Goal: Information Seeking & Learning: Find specific fact

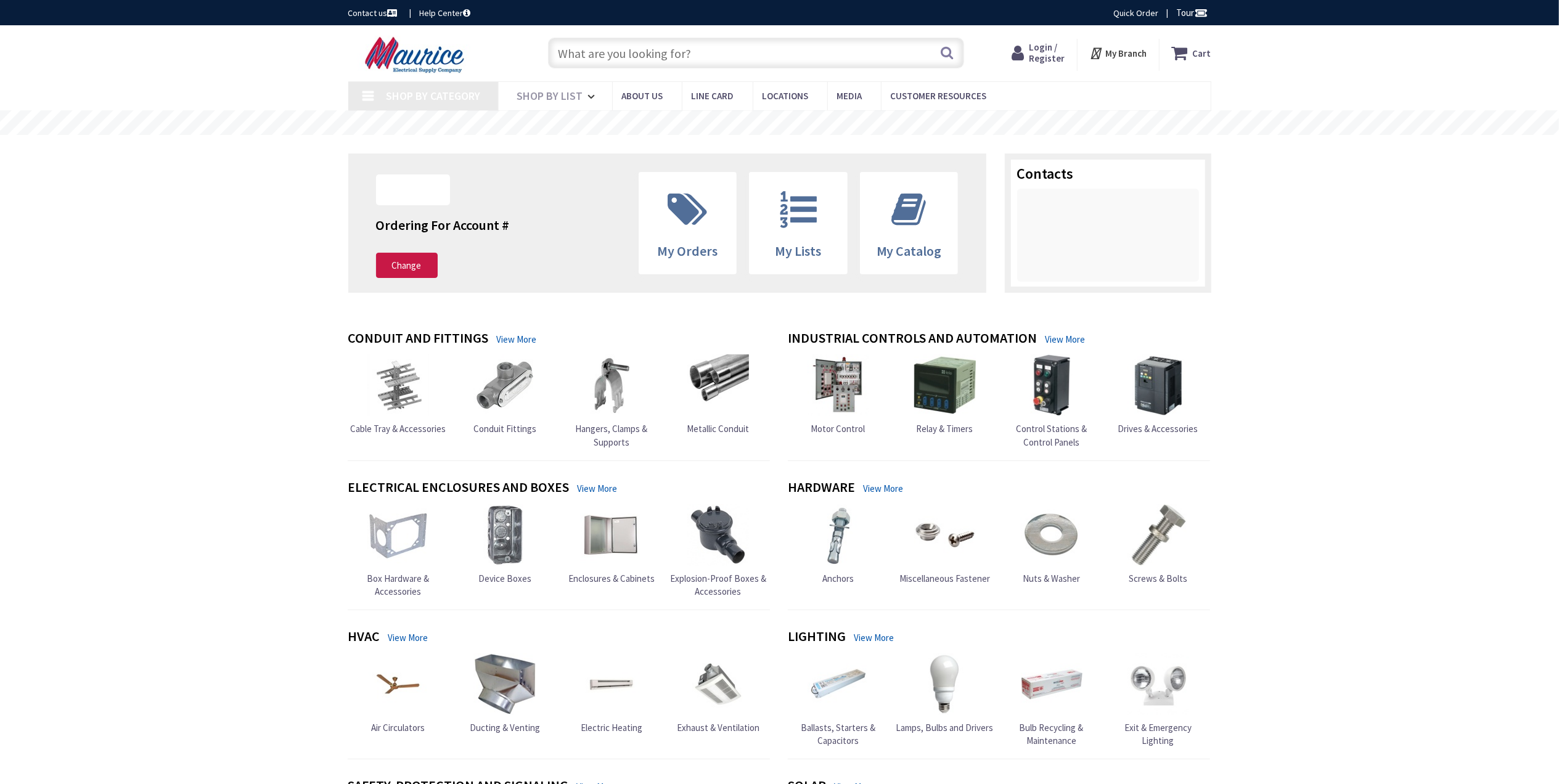
type input "[PERSON_NAME], [GEOGRAPHIC_DATA], [GEOGRAPHIC_DATA]"
click at [708, 53] on input "text" at bounding box center [756, 53] width 416 height 30
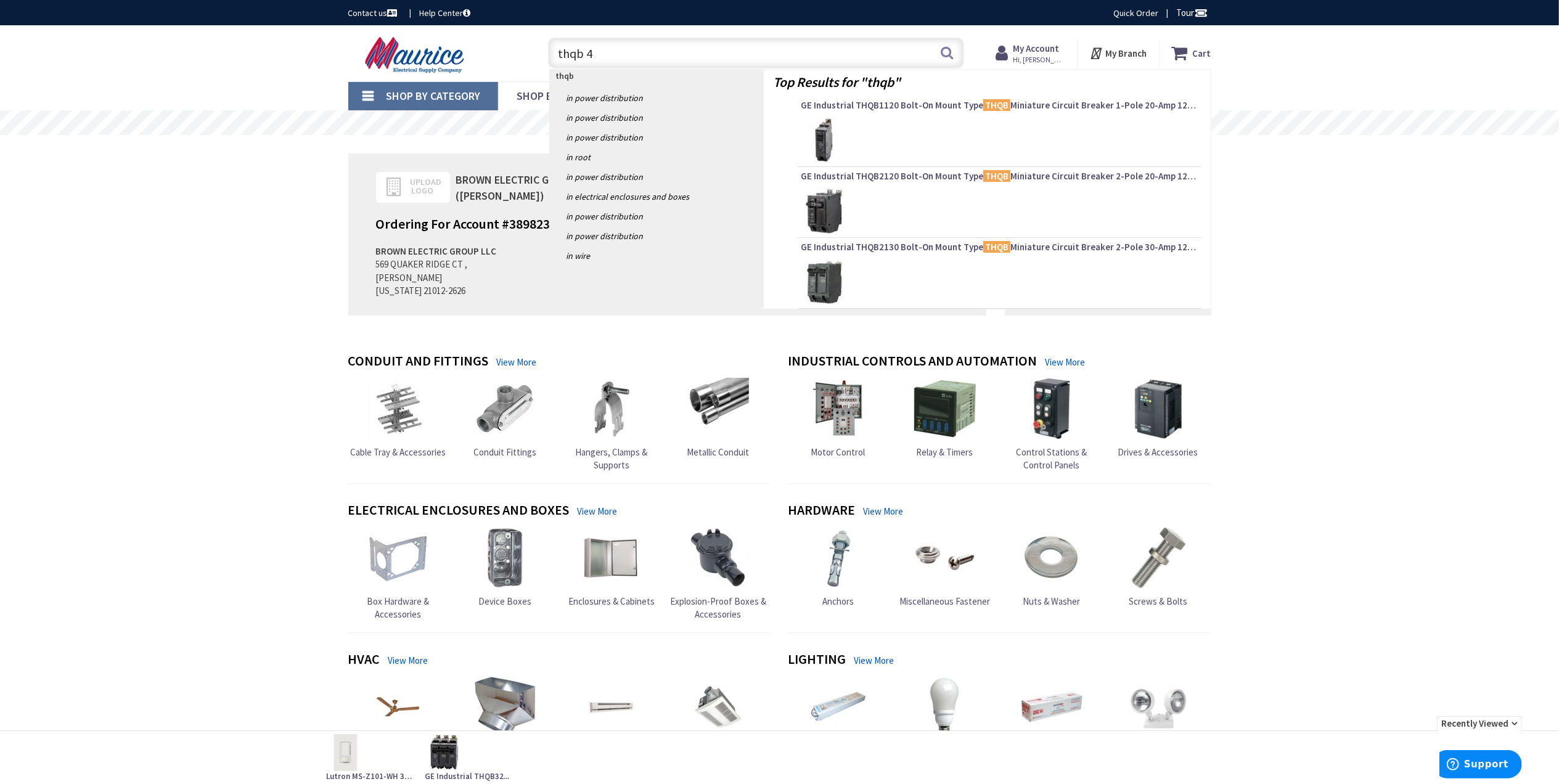
type input "thqb 40"
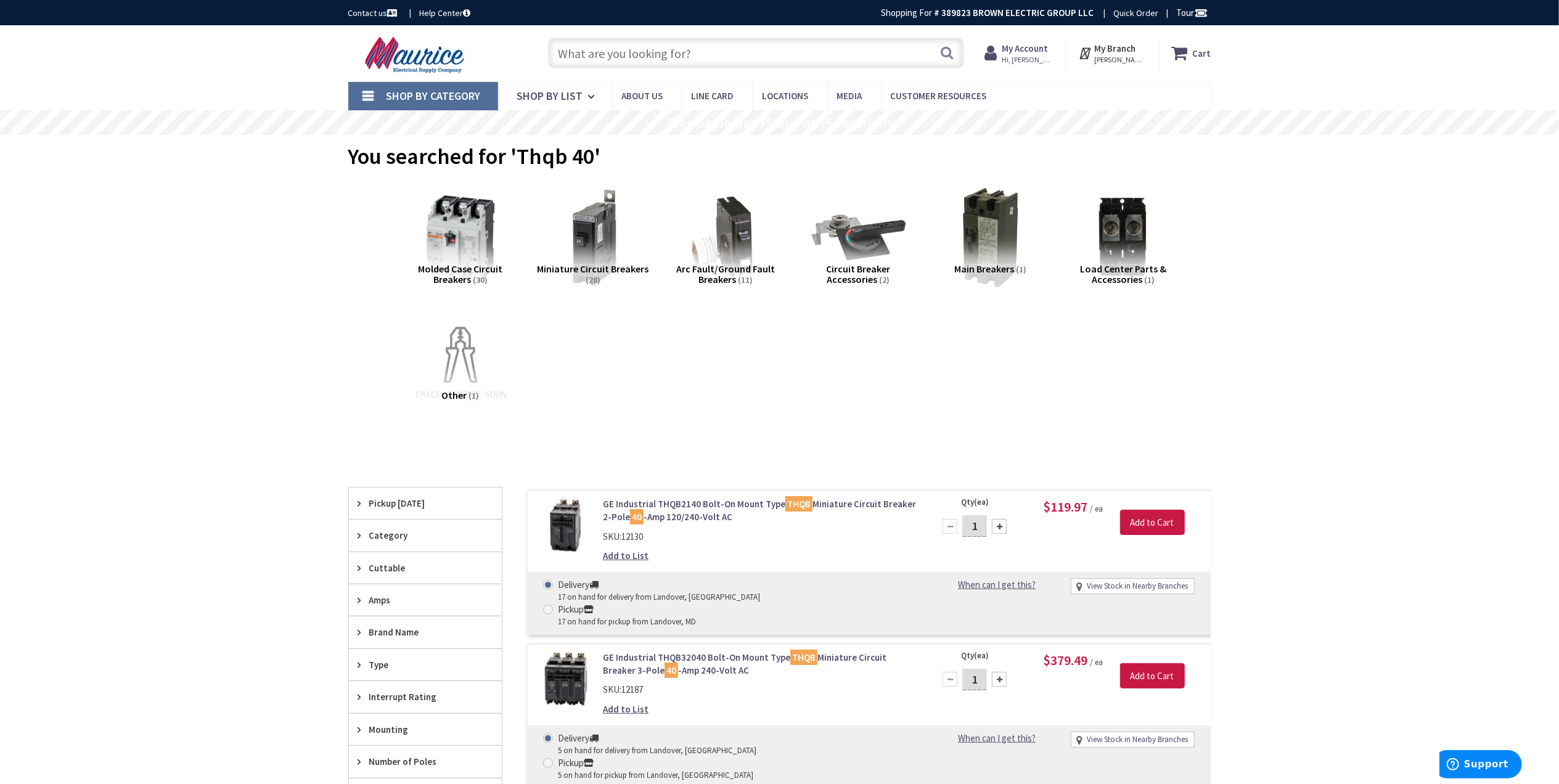
click at [691, 55] on input "text" at bounding box center [756, 53] width 416 height 30
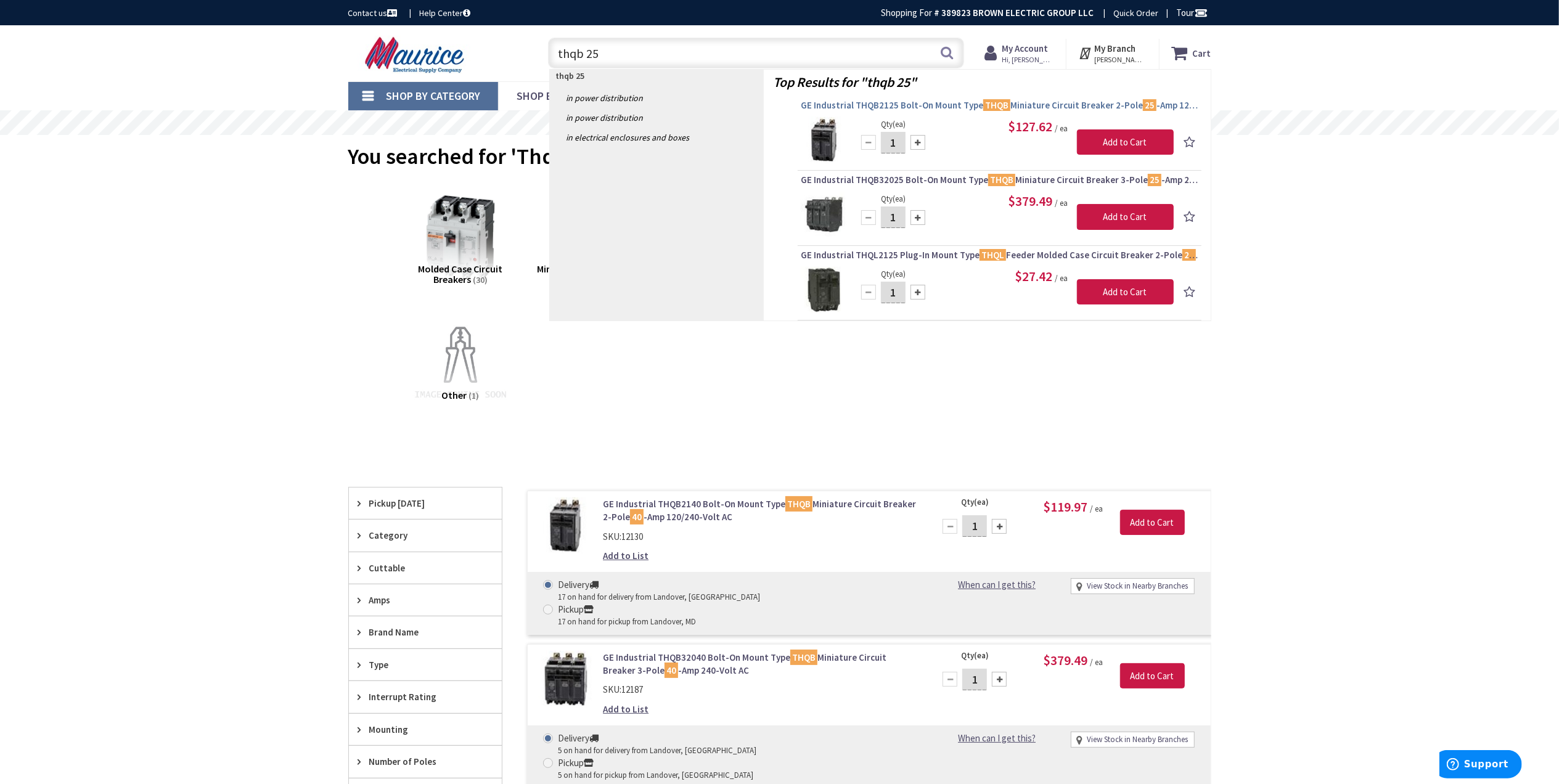
type input "thqb 25"
click at [886, 107] on span "GE Industrial THQB2125 Bolt-On Mount Type THQB Miniature Circuit Breaker 2-Pole…" at bounding box center [999, 105] width 398 height 12
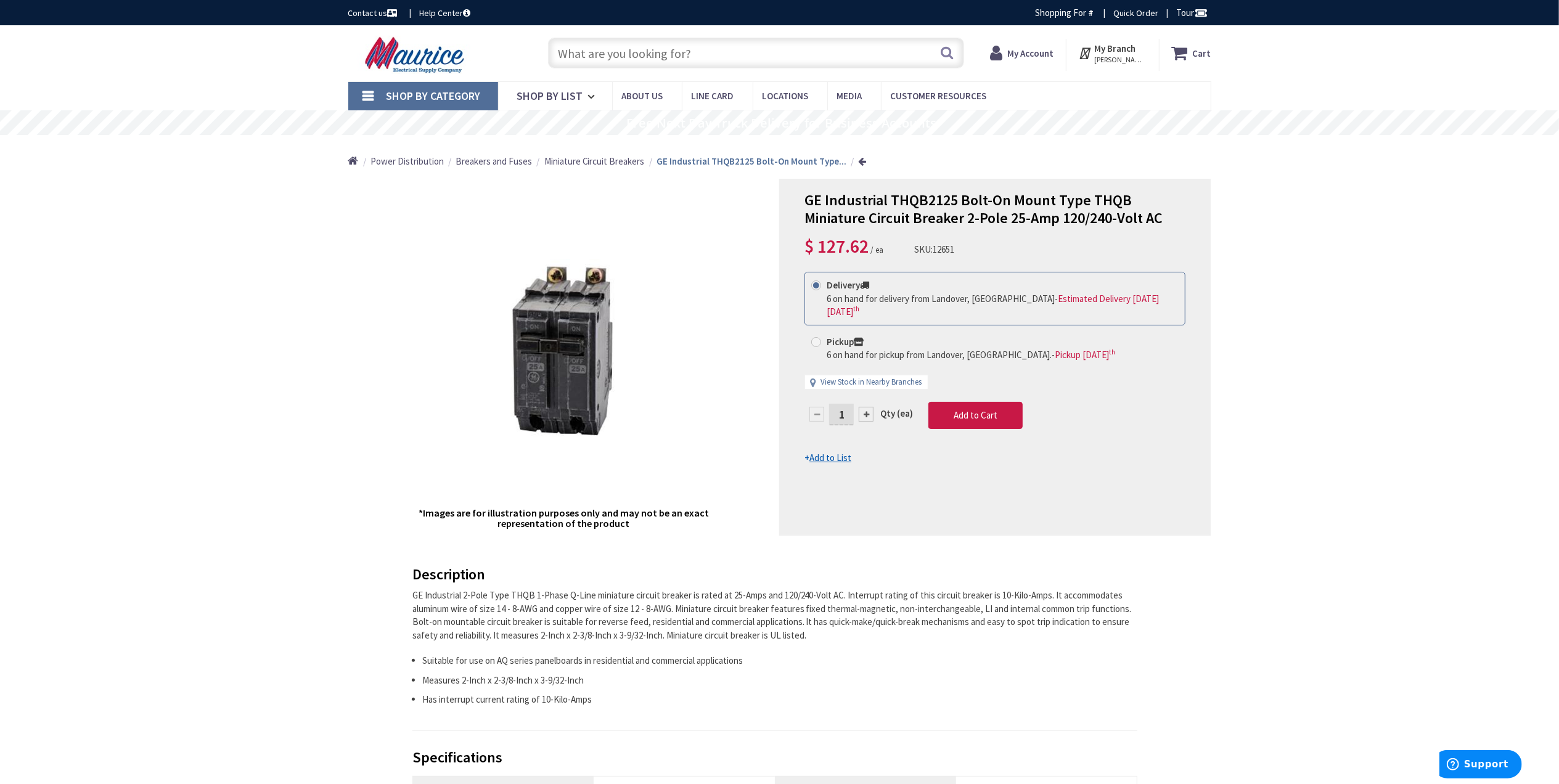
click at [720, 47] on input "text" at bounding box center [756, 53] width 416 height 30
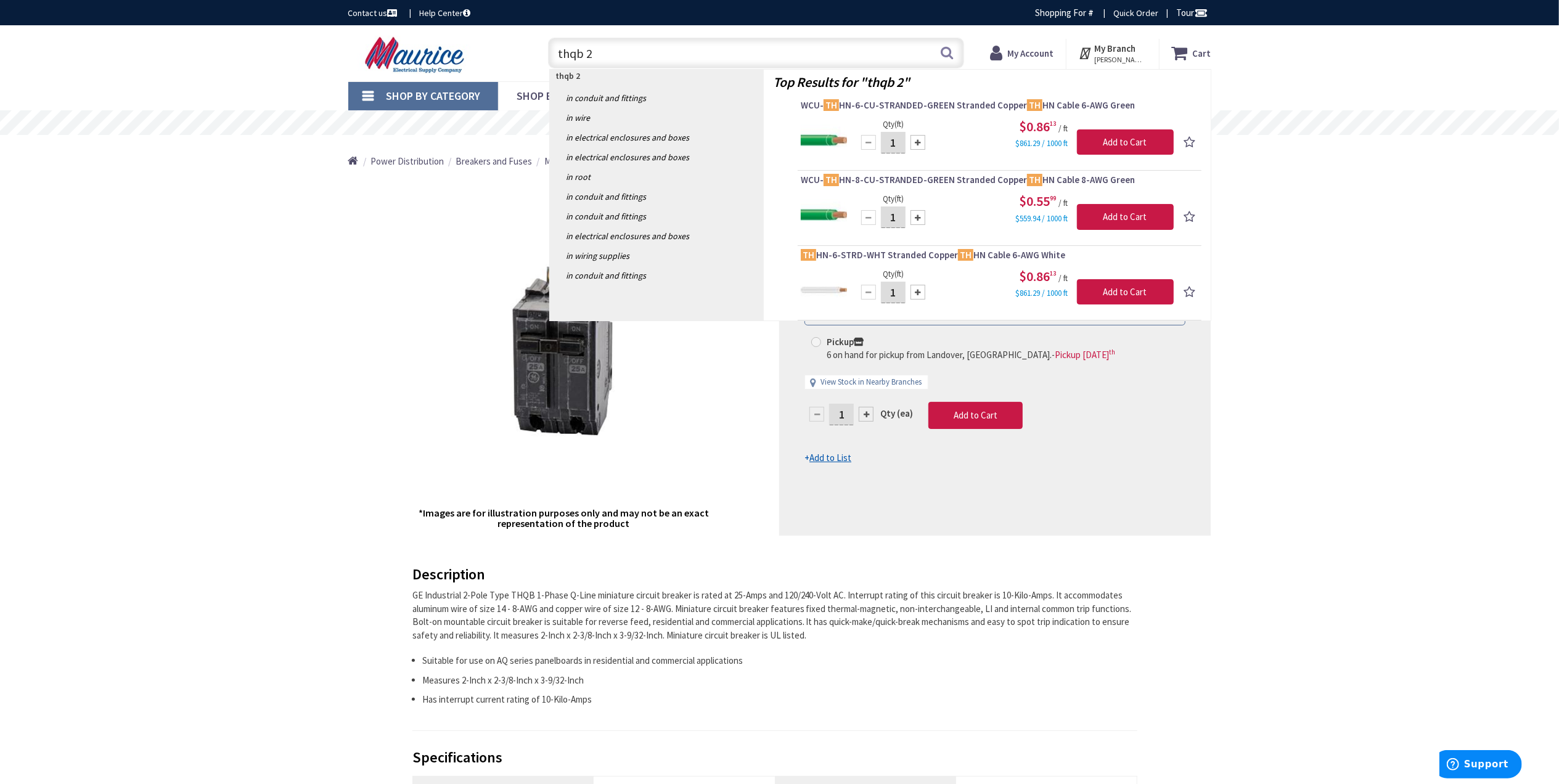
type input "thqb 20"
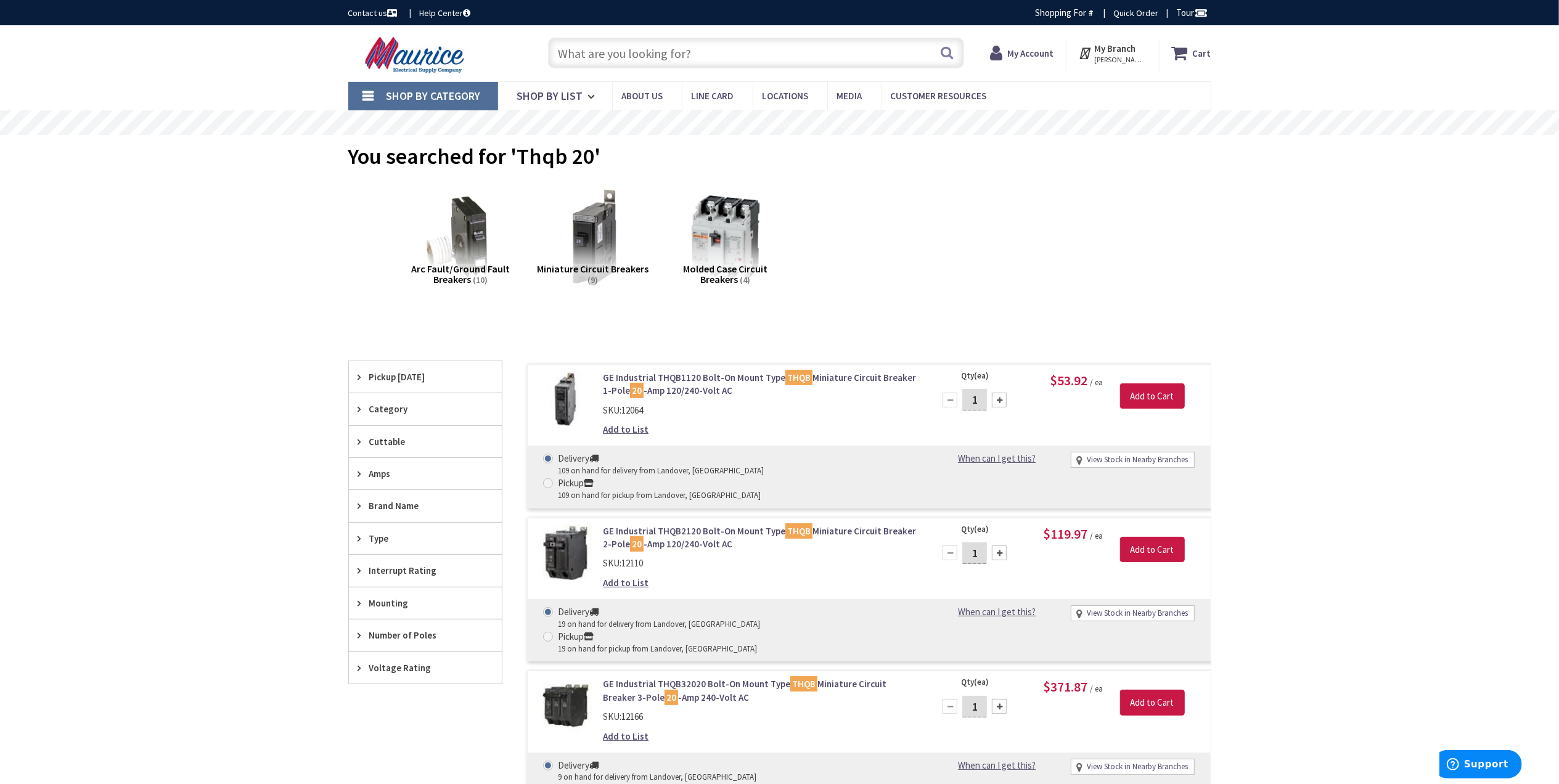
click at [652, 54] on input "text" at bounding box center [756, 53] width 416 height 30
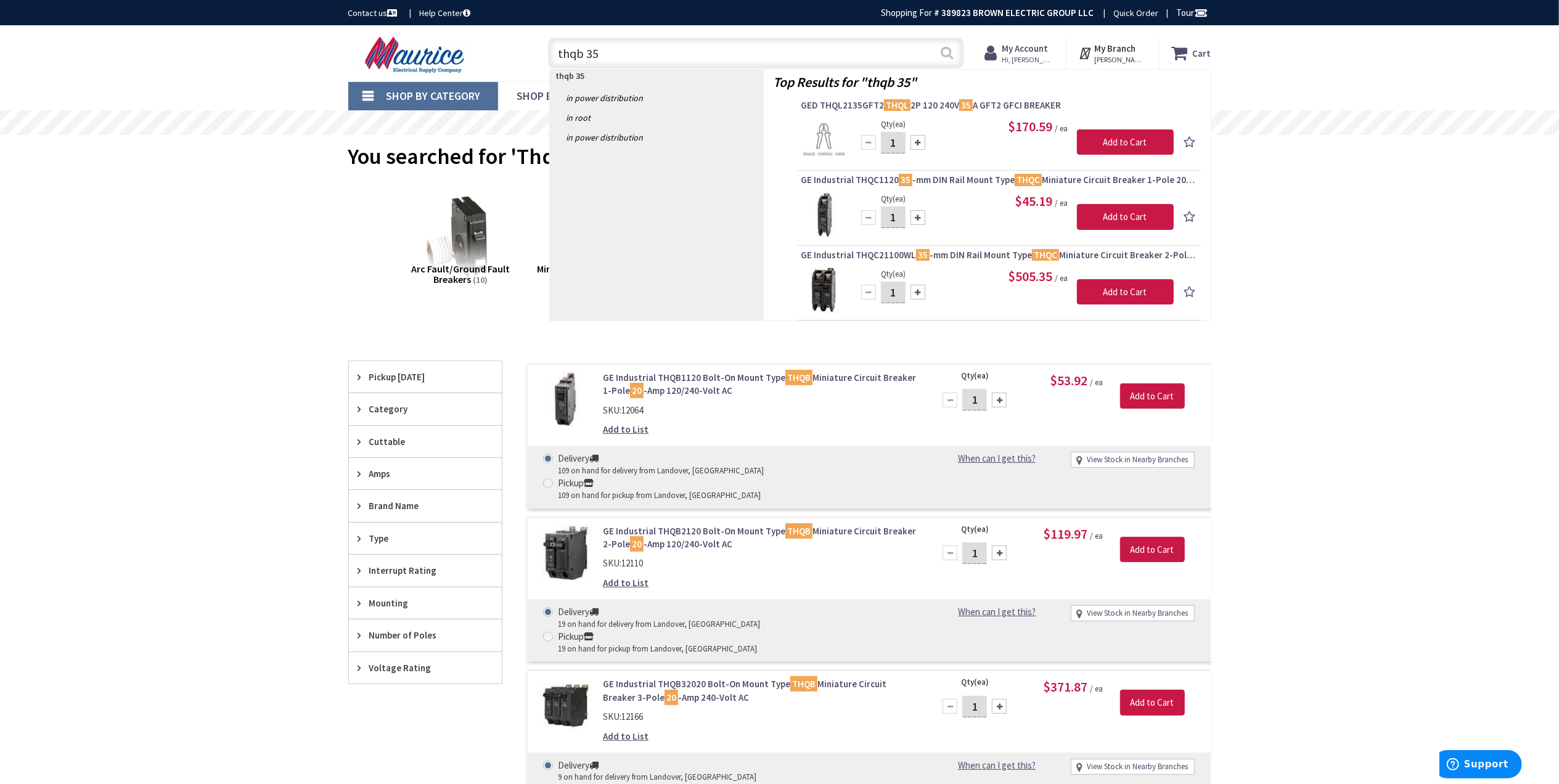
type input "thqb 35"
click at [946, 48] on button "Search" at bounding box center [946, 53] width 16 height 28
